Goal: Book appointment/travel/reservation

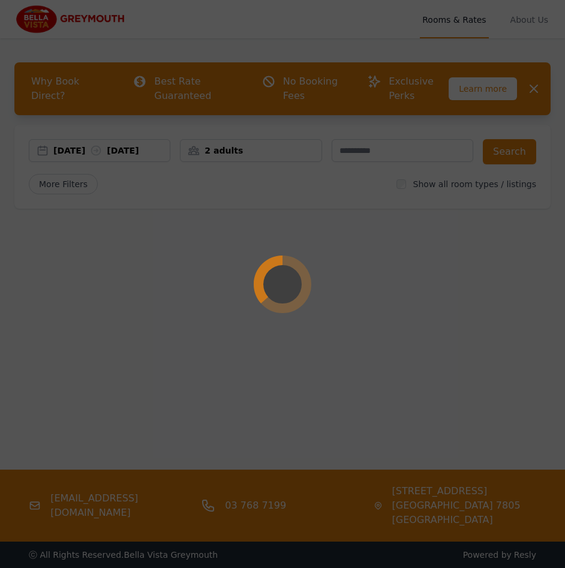
click at [274, 145] on div at bounding box center [282, 284] width 565 height 568
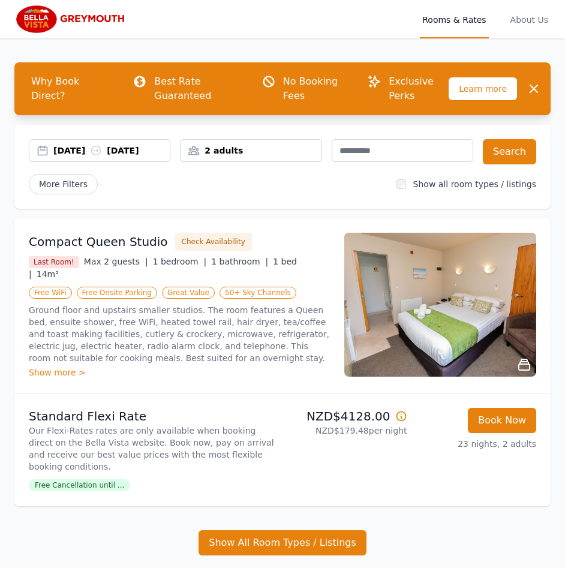
click at [274, 145] on div "2 adults" at bounding box center [250, 150] width 140 height 12
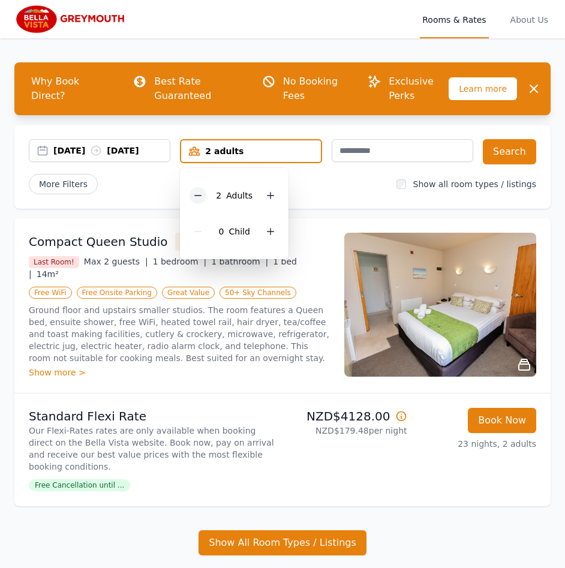
click at [202, 188] on div at bounding box center [197, 195] width 17 height 17
click at [450, 500] on ul "Compact Queen Studio Check Availability Last Room! Max 2 guests | 1 bedroom | 1…" at bounding box center [282, 386] width 536 height 337
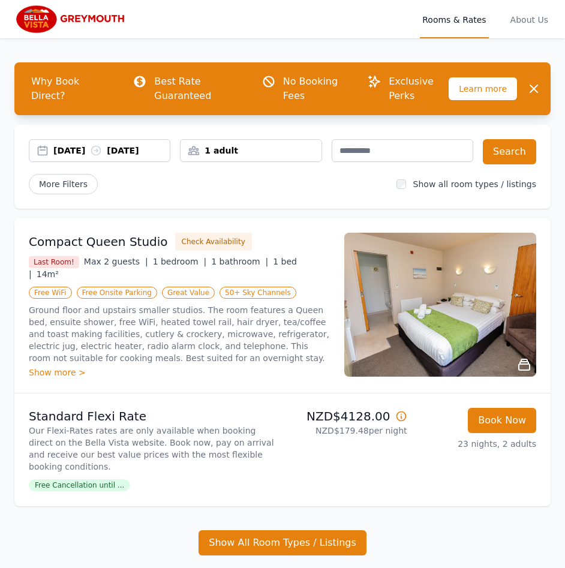
click at [493, 310] on img at bounding box center [440, 305] width 192 height 144
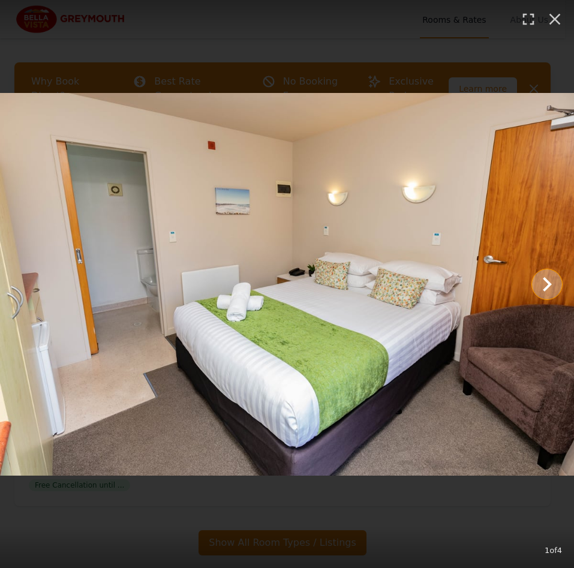
click at [541, 277] on icon "Show slide 2 of 4" at bounding box center [546, 284] width 29 height 29
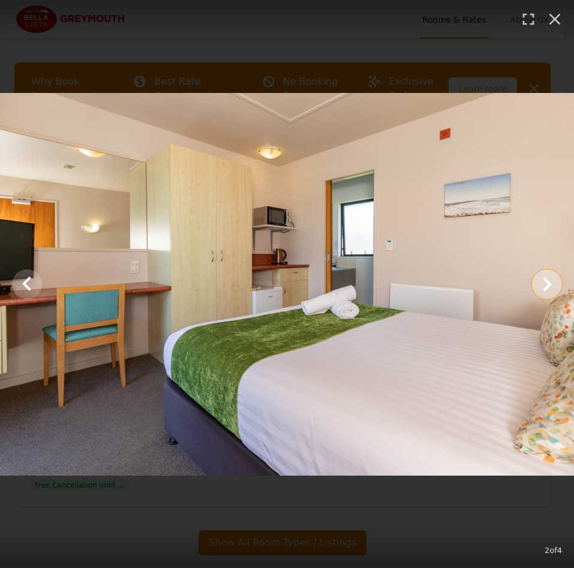
click at [541, 277] on icon "Show slide 3 of 4" at bounding box center [546, 284] width 29 height 29
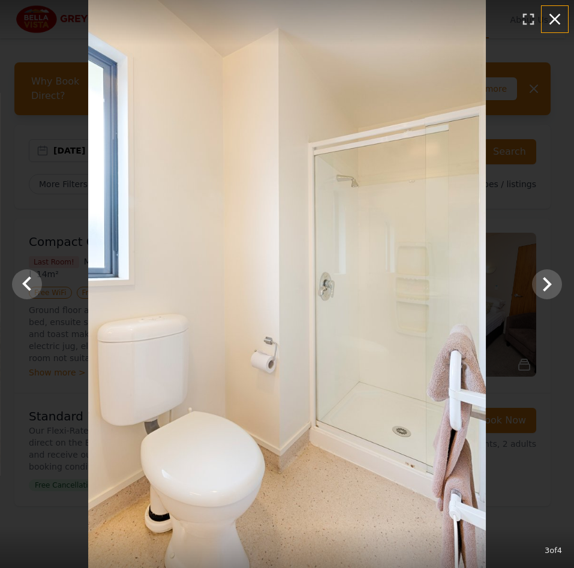
click at [551, 24] on icon "button" at bounding box center [554, 19] width 19 height 19
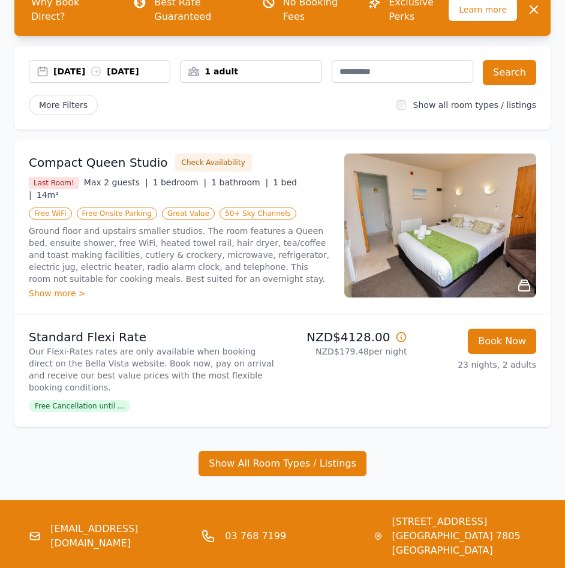
scroll to position [19, 0]
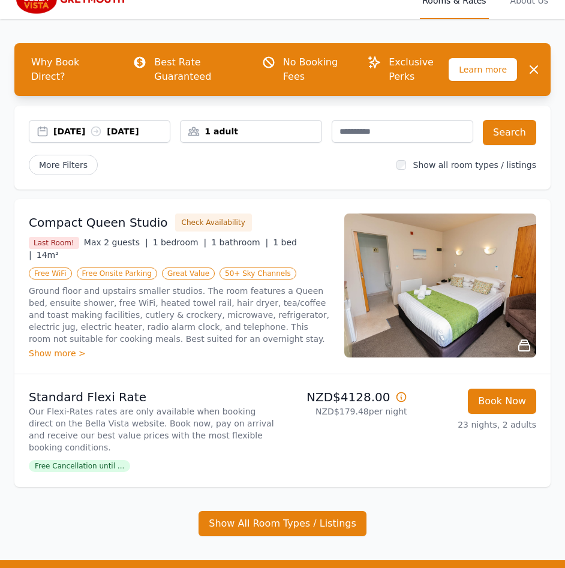
click at [473, 266] on img at bounding box center [440, 285] width 192 height 144
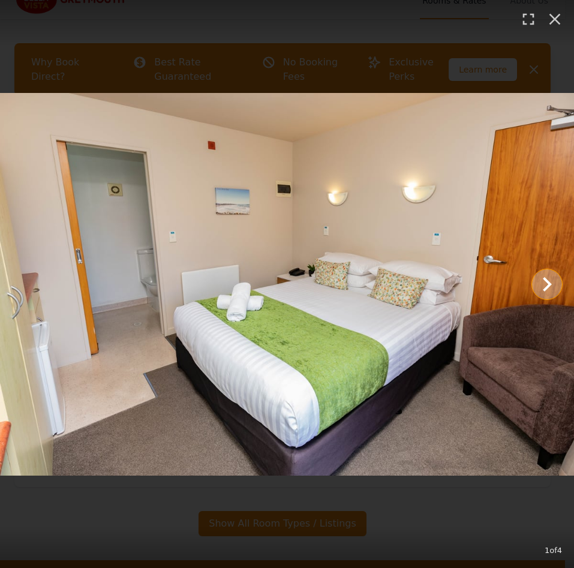
click at [535, 286] on icon "Show slide 2 of 4" at bounding box center [546, 284] width 29 height 29
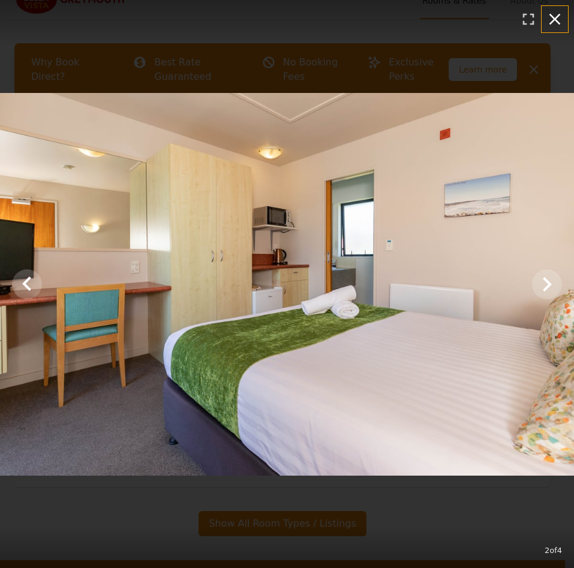
click at [553, 17] on icon "button" at bounding box center [554, 19] width 11 height 11
